Goal: Transaction & Acquisition: Purchase product/service

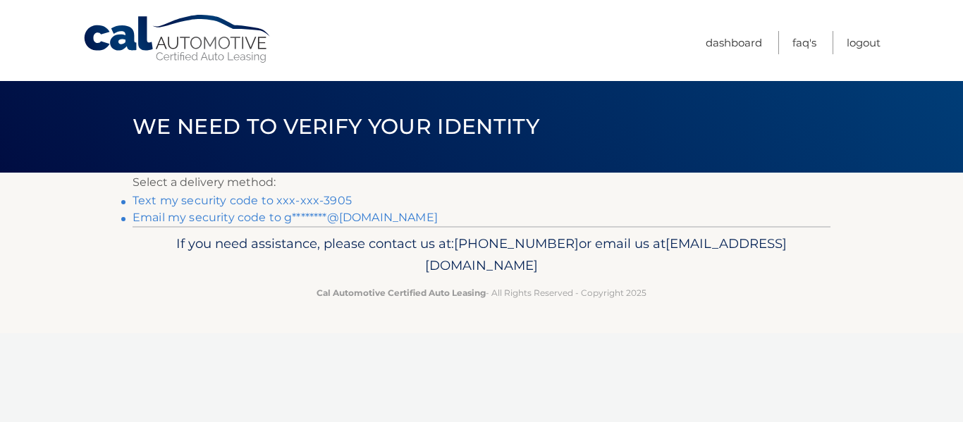
click at [263, 202] on link "Text my security code to xxx-xxx-3905" at bounding box center [242, 200] width 219 height 13
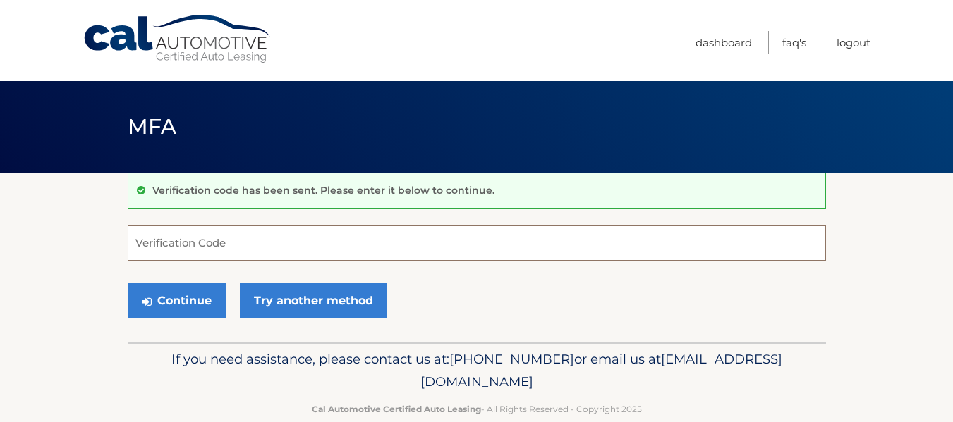
click at [183, 244] on input "Verification Code" at bounding box center [477, 243] width 698 height 35
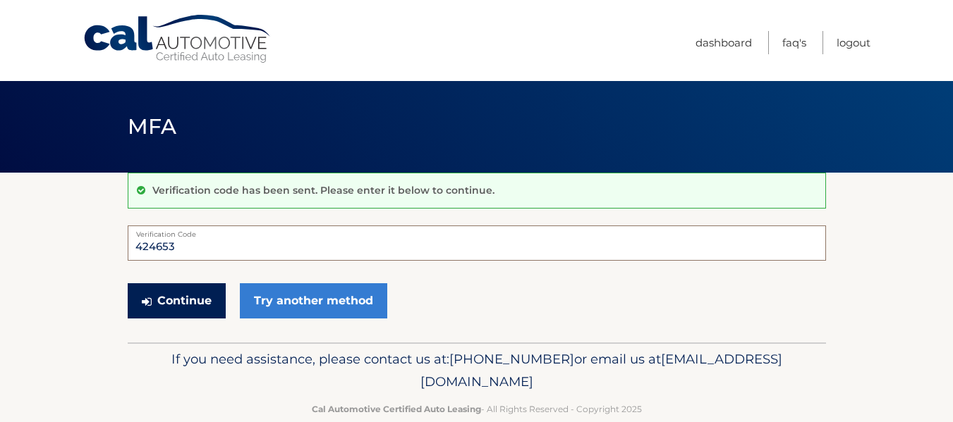
type input "424653"
click at [181, 300] on button "Continue" at bounding box center [177, 300] width 98 height 35
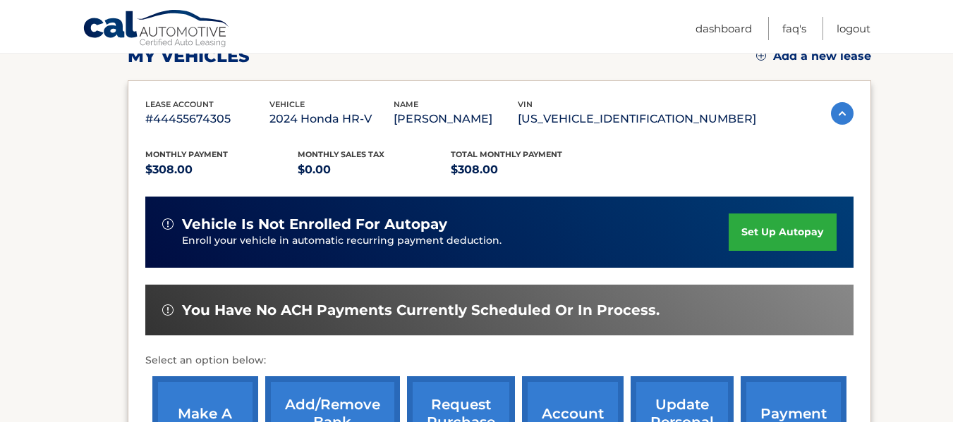
scroll to position [282, 0]
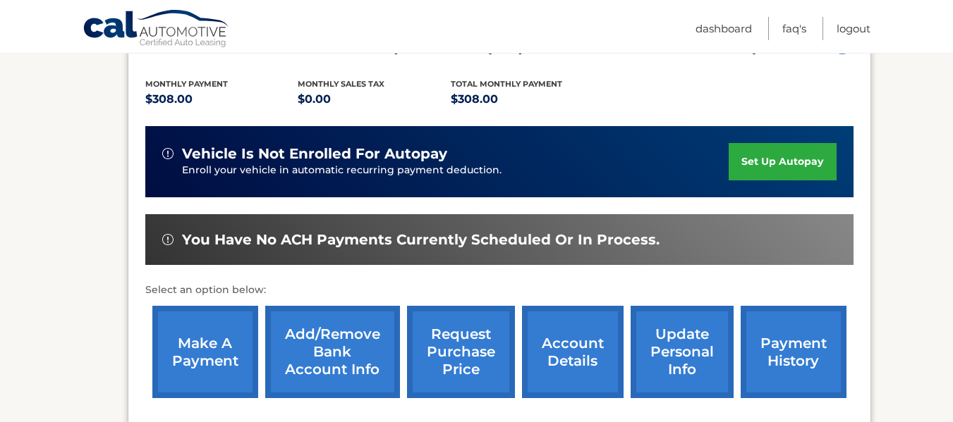
click at [194, 360] on link "make a payment" at bounding box center [205, 352] width 106 height 92
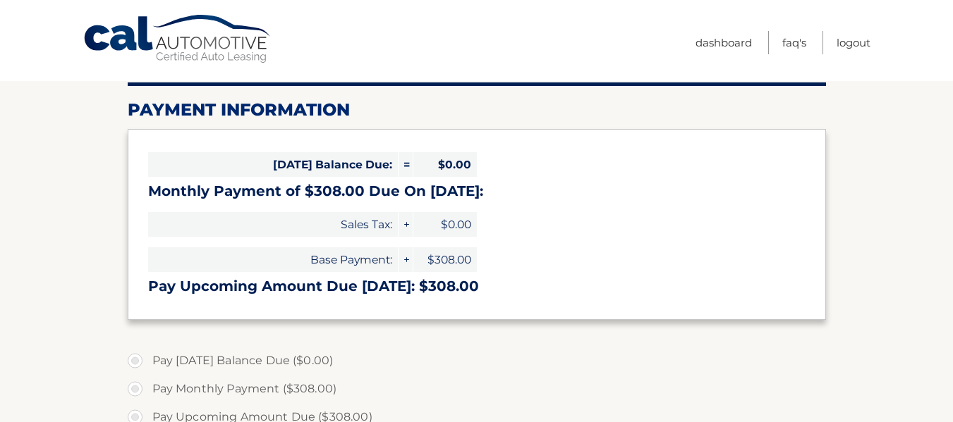
select select "YzY0OTBlN2UtZmVjNy00YWE3LTg1NzgtOTM3OTM1OGVkNThi"
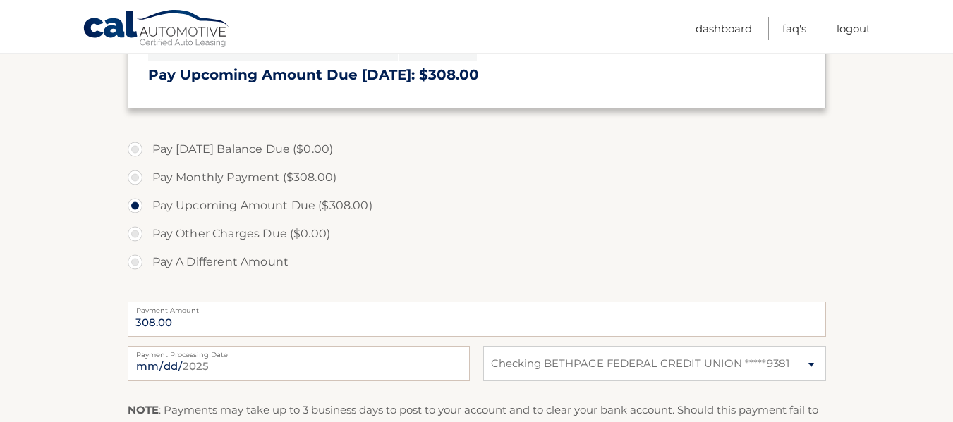
scroll to position [423, 0]
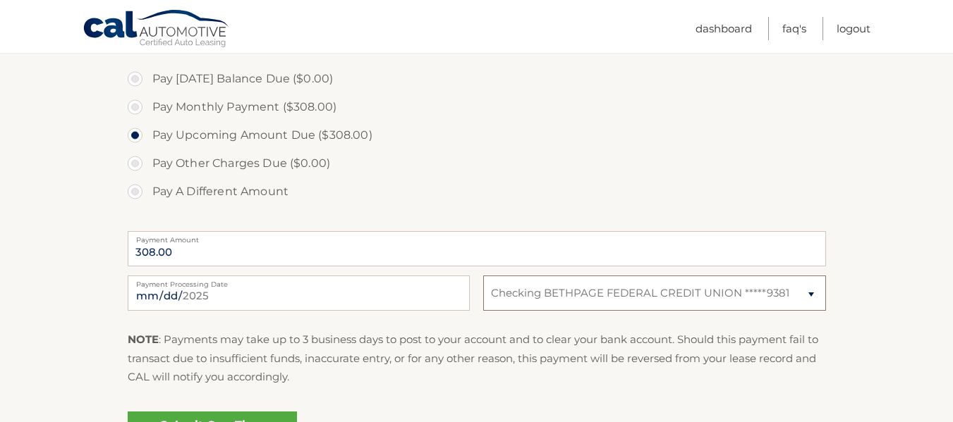
click at [810, 294] on select "Select Bank Account Checking BETHPAGE FEDERAL CREDIT UNION *****9381" at bounding box center [654, 293] width 342 height 35
click at [483, 276] on select "Select Bank Account Checking BETHPAGE FEDERAL CREDIT UNION *****9381" at bounding box center [654, 293] width 342 height 35
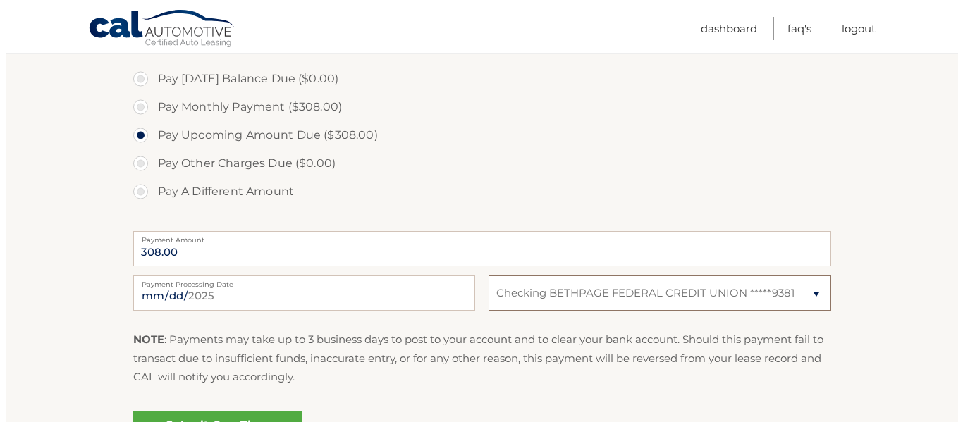
scroll to position [585, 0]
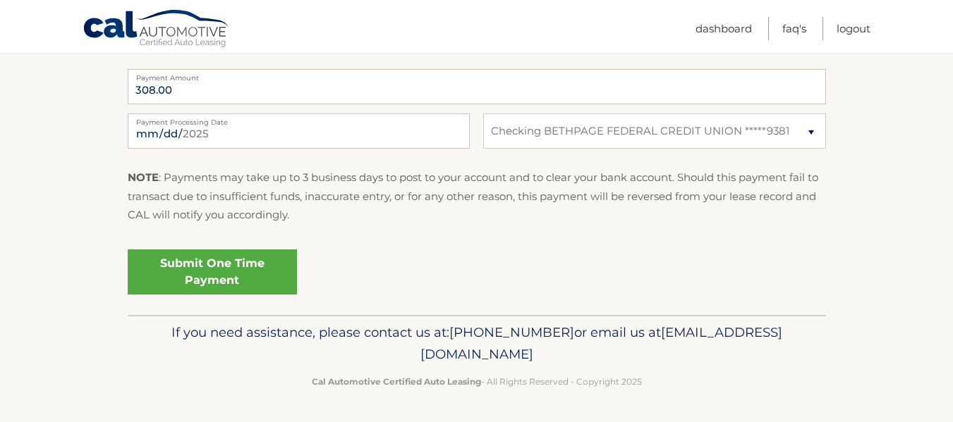
click at [202, 270] on link "Submit One Time Payment" at bounding box center [212, 272] width 169 height 45
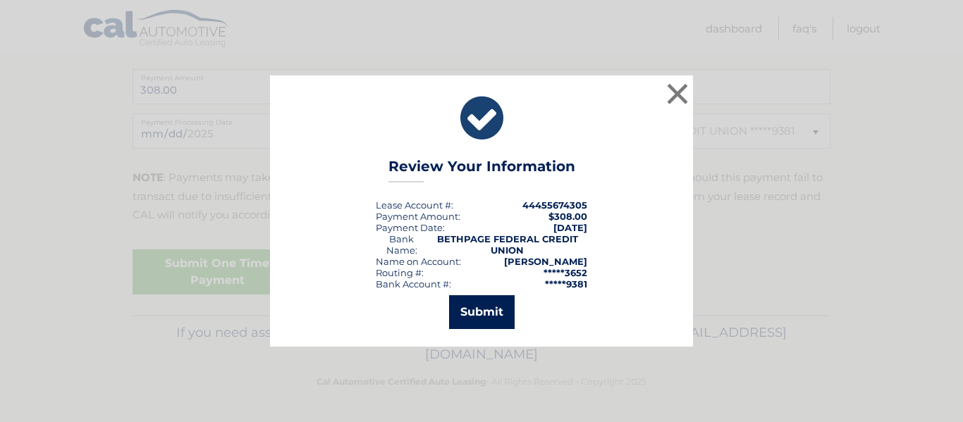
click at [482, 317] on button "Submit" at bounding box center [482, 312] width 66 height 34
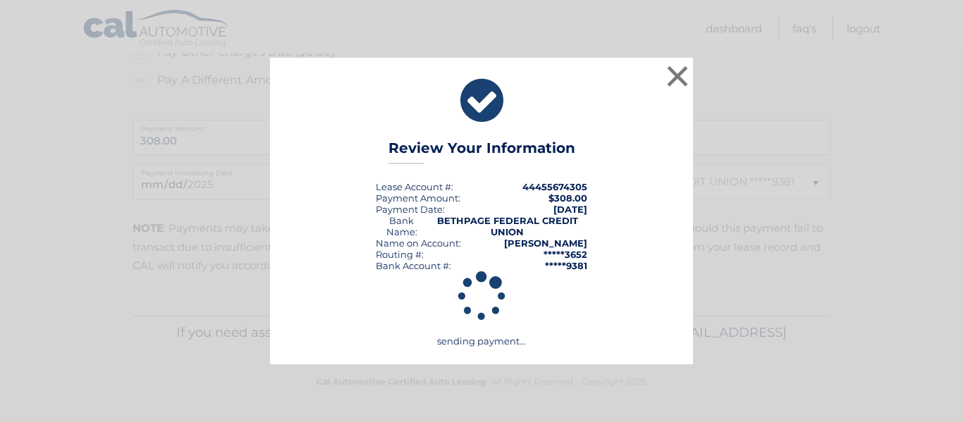
scroll to position [535, 0]
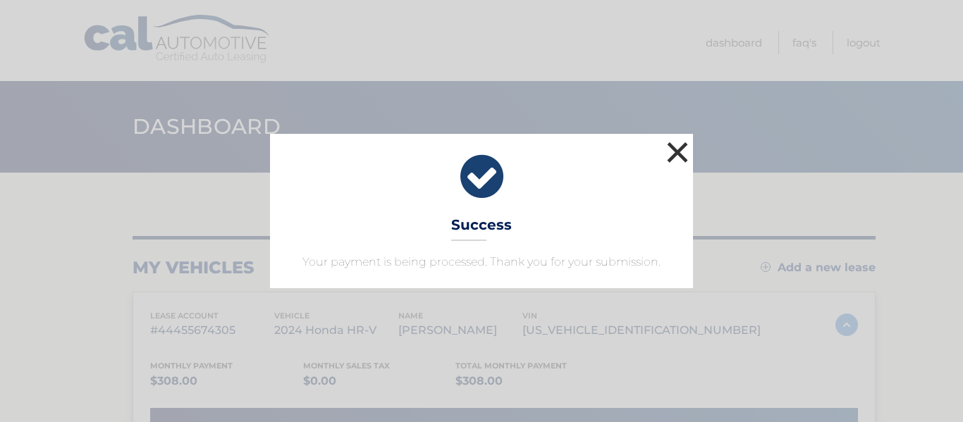
click at [674, 145] on button "×" at bounding box center [678, 152] width 28 height 28
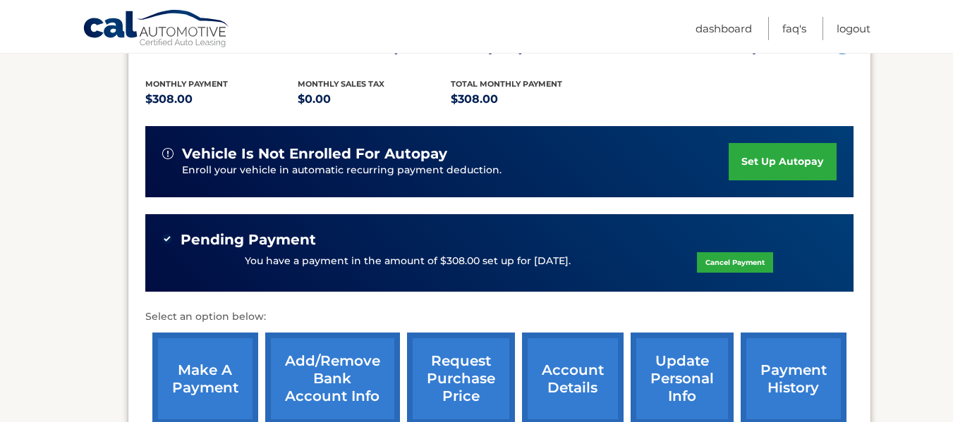
scroll to position [459, 0]
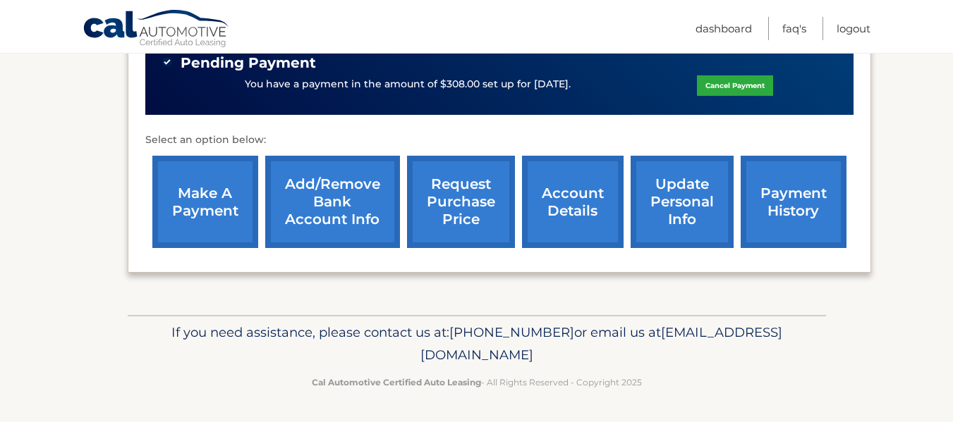
click at [797, 202] on link "payment history" at bounding box center [793, 202] width 106 height 92
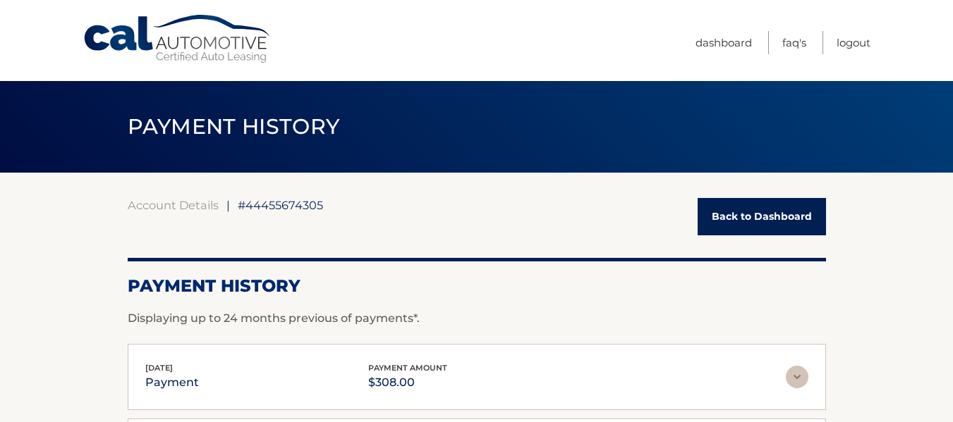
click at [777, 226] on link "Back to Dashboard" at bounding box center [761, 216] width 128 height 37
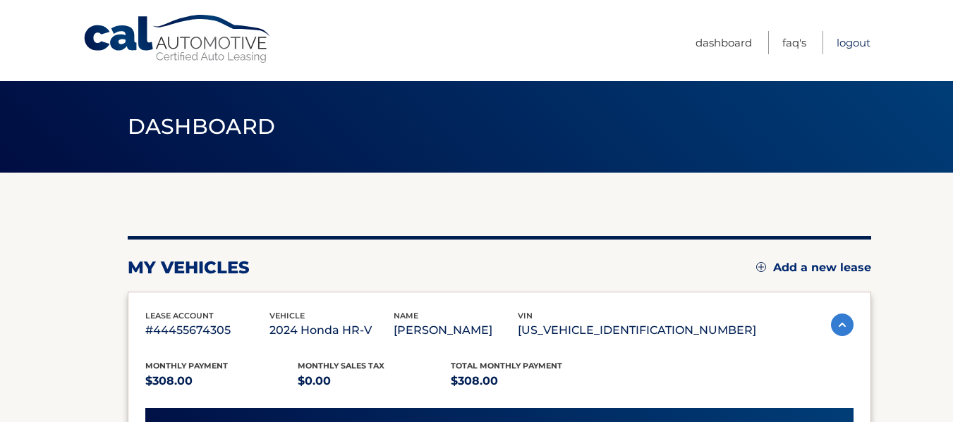
click at [853, 44] on link "Logout" at bounding box center [853, 42] width 34 height 23
